Goal: Task Accomplishment & Management: Use online tool/utility

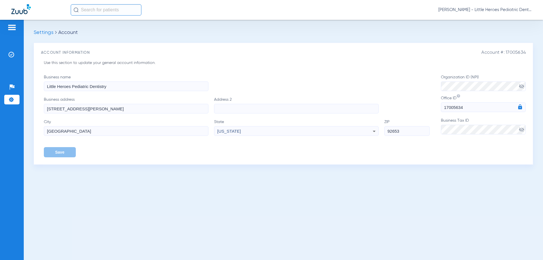
click at [14, 31] on div at bounding box center [11, 28] width 9 height 8
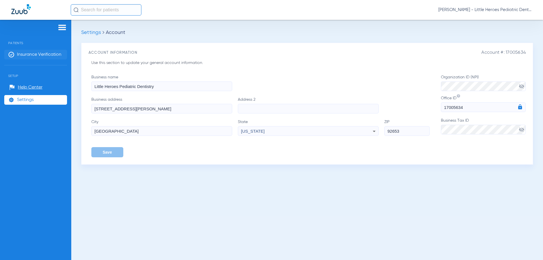
click at [25, 53] on span "Insurance Verification" at bounding box center [39, 55] width 44 height 6
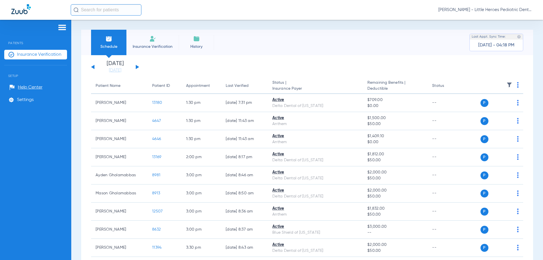
click at [95, 67] on div "[DATE] [DATE] [DATE] [DATE] [DATE] [DATE] [DATE] [DATE] [DATE] [DATE] [DATE] [D…" at bounding box center [115, 67] width 48 height 12
click at [93, 67] on button at bounding box center [92, 67] width 3 height 4
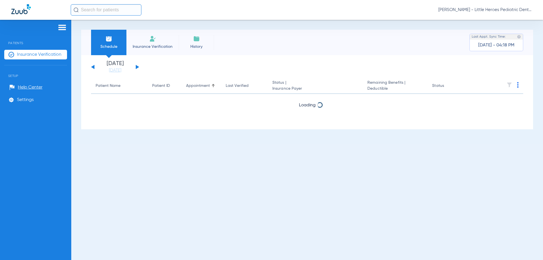
click at [93, 67] on button at bounding box center [92, 67] width 3 height 4
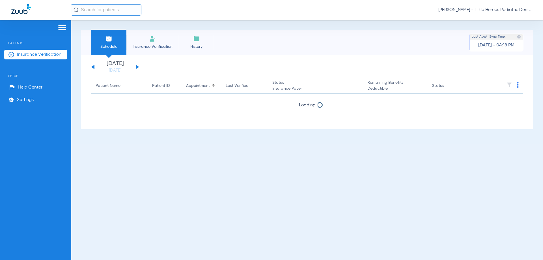
click at [94, 67] on button at bounding box center [92, 67] width 3 height 4
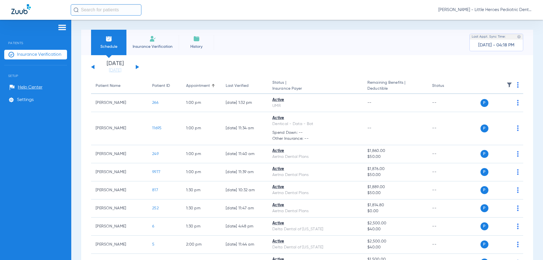
scroll to position [198, 0]
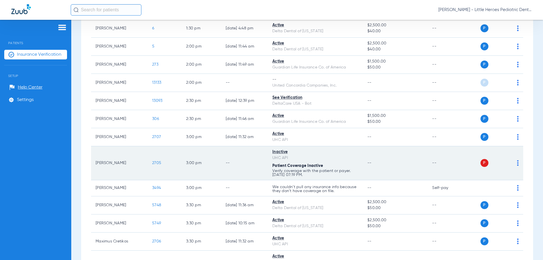
click at [159, 162] on span "2705" at bounding box center [156, 163] width 9 height 4
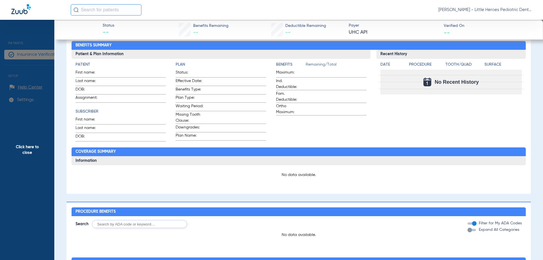
scroll to position [0, 0]
